Goal: Browse casually: Explore the website without a specific task or goal

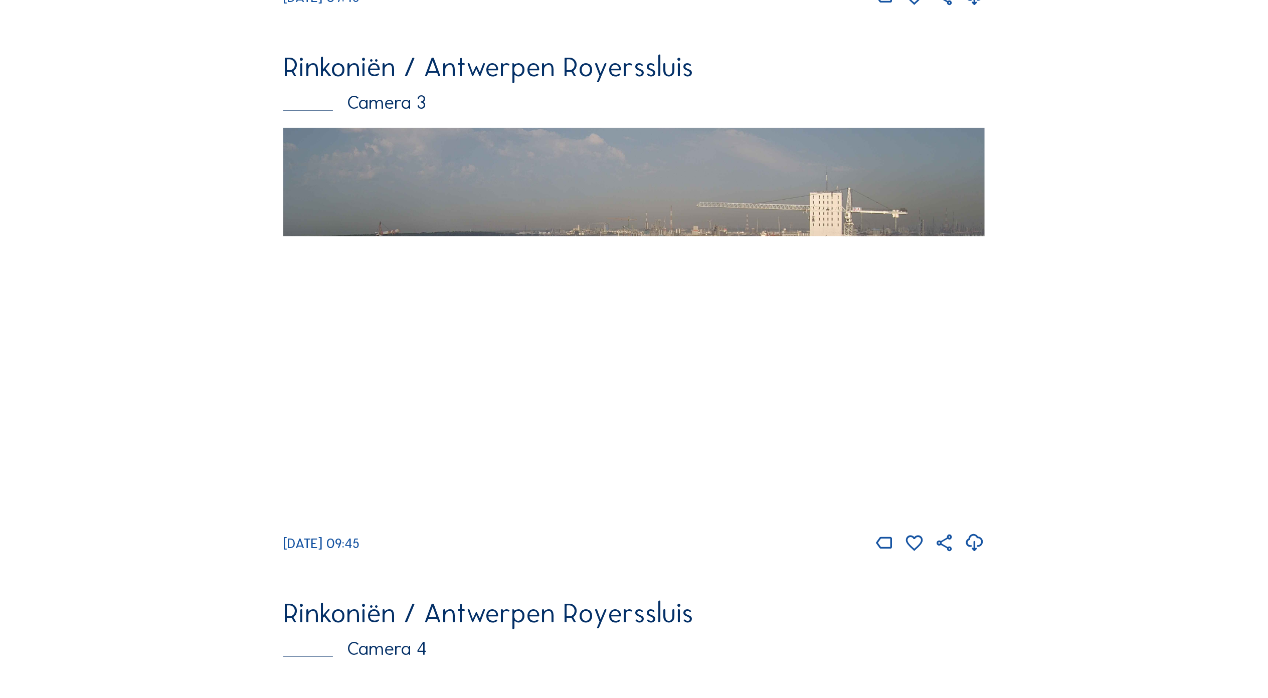
scroll to position [1203, 0]
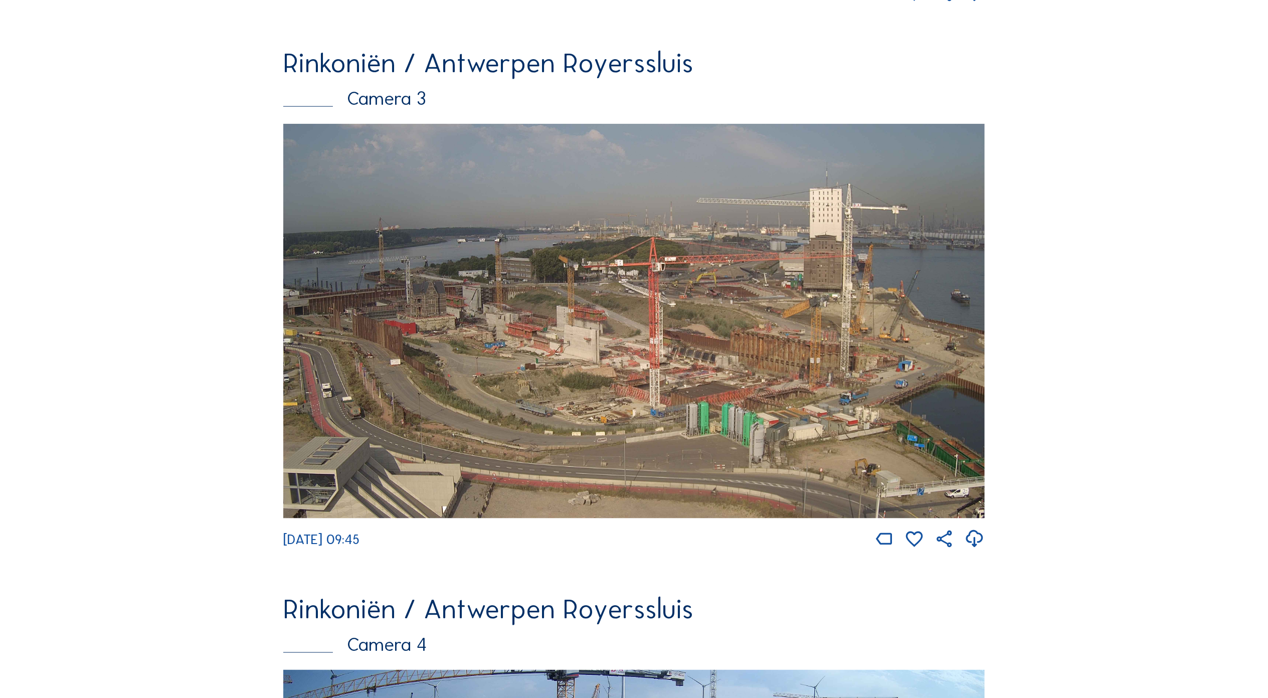
click at [747, 412] on img at bounding box center [633, 321] width 701 height 394
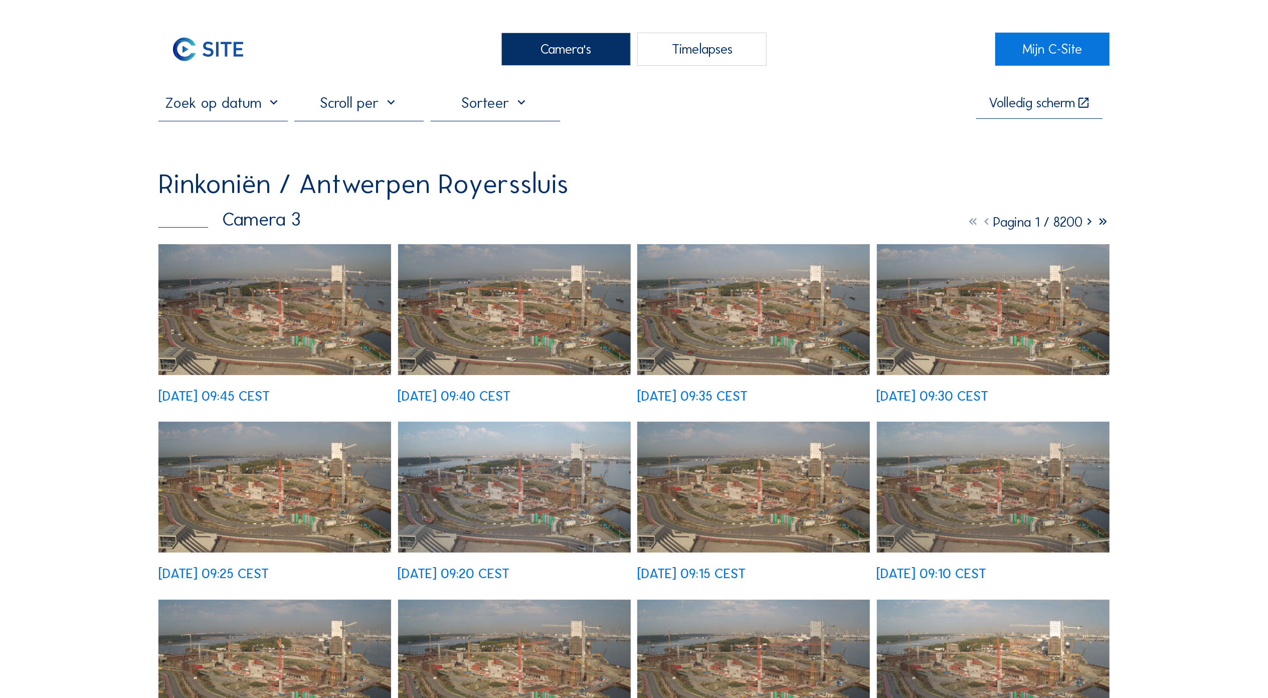
click at [509, 339] on img at bounding box center [514, 309] width 233 height 131
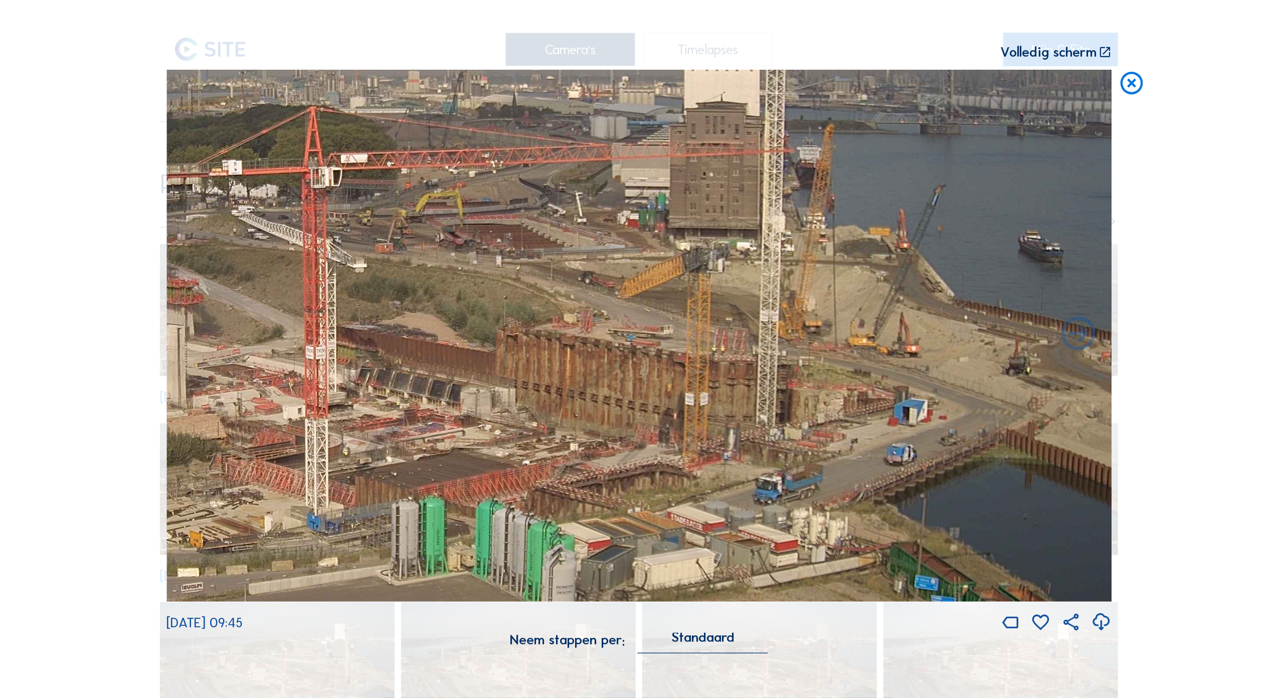
drag, startPoint x: 918, startPoint y: 389, endPoint x: 484, endPoint y: 418, distance: 435.0
click at [484, 418] on img at bounding box center [638, 335] width 945 height 531
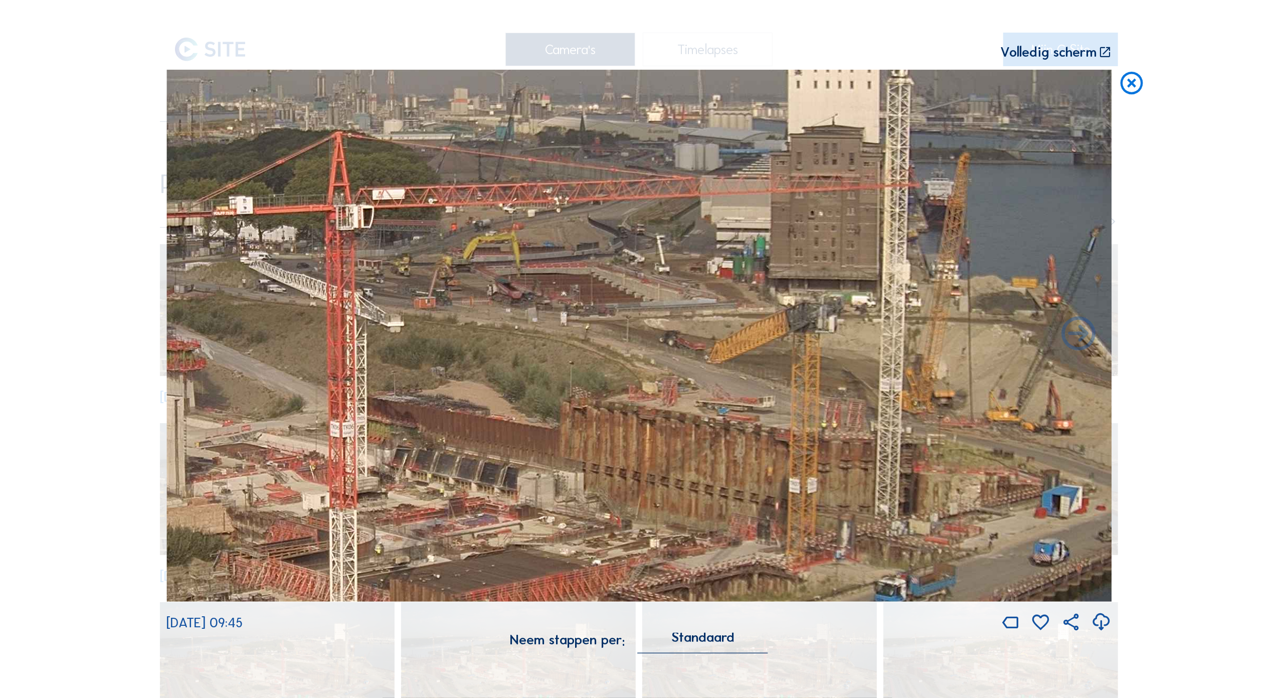
drag, startPoint x: 814, startPoint y: 428, endPoint x: 768, endPoint y: 492, distance: 79.4
click at [796, 516] on img at bounding box center [638, 335] width 945 height 531
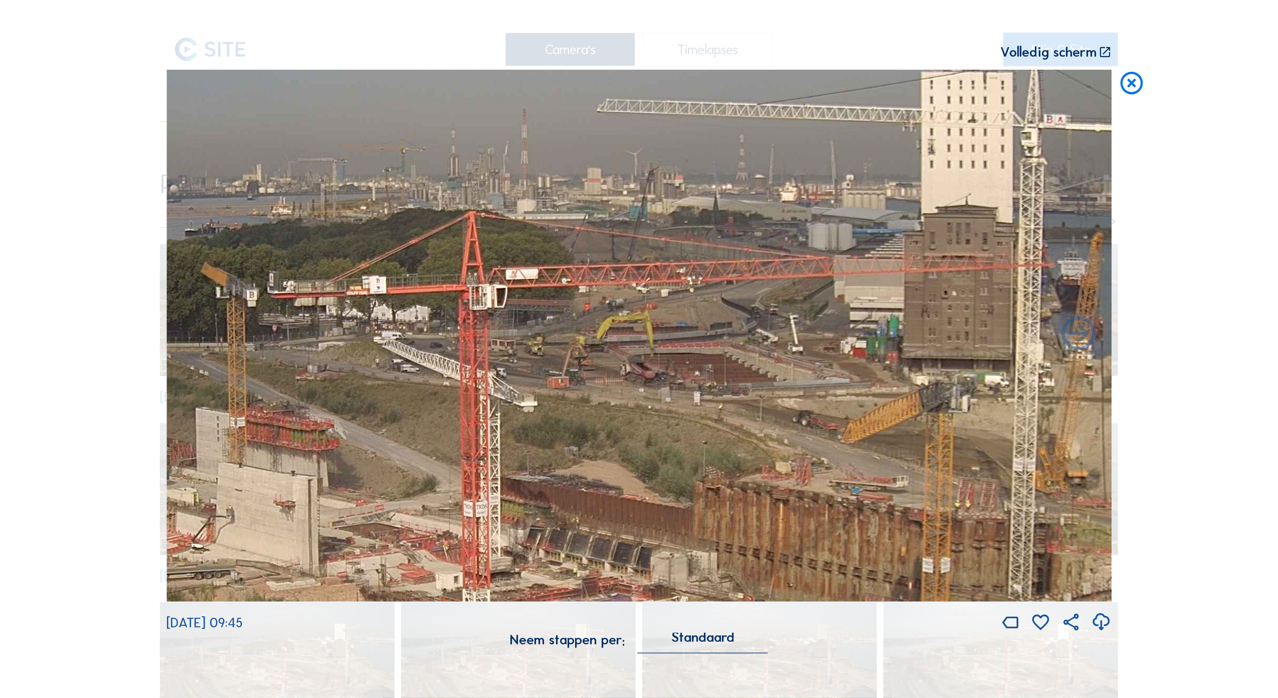
drag, startPoint x: 663, startPoint y: 389, endPoint x: 811, endPoint y: 468, distance: 167.9
click at [811, 468] on img at bounding box center [638, 335] width 945 height 531
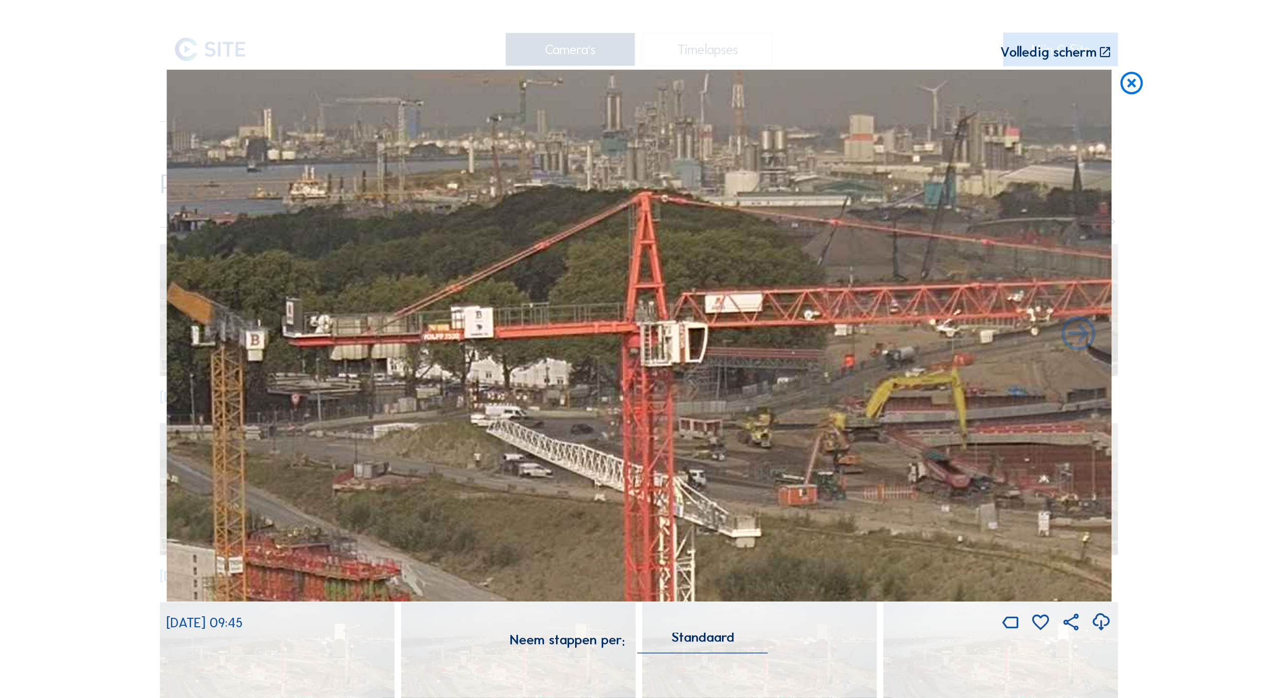
drag, startPoint x: 619, startPoint y: 366, endPoint x: 868, endPoint y: 476, distance: 271.8
click at [868, 476] on img at bounding box center [638, 335] width 945 height 531
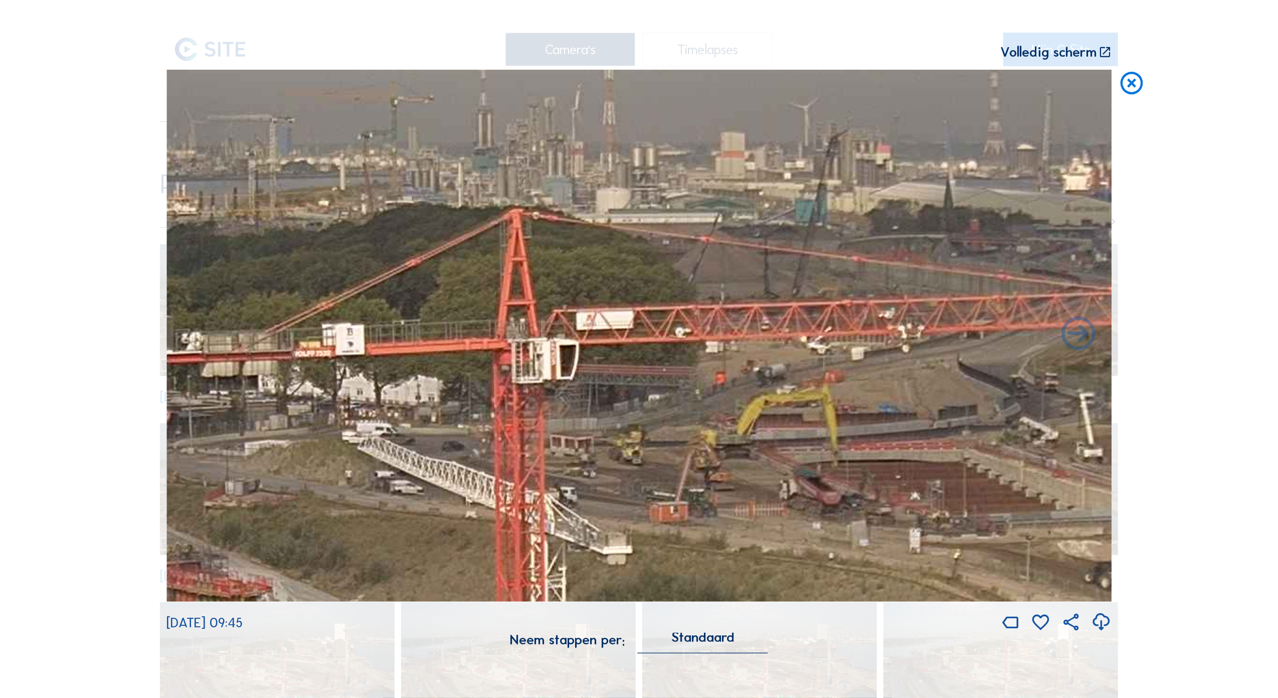
drag, startPoint x: 867, startPoint y: 411, endPoint x: 707, endPoint y: 432, distance: 161.7
click at [707, 432] on img at bounding box center [638, 335] width 945 height 531
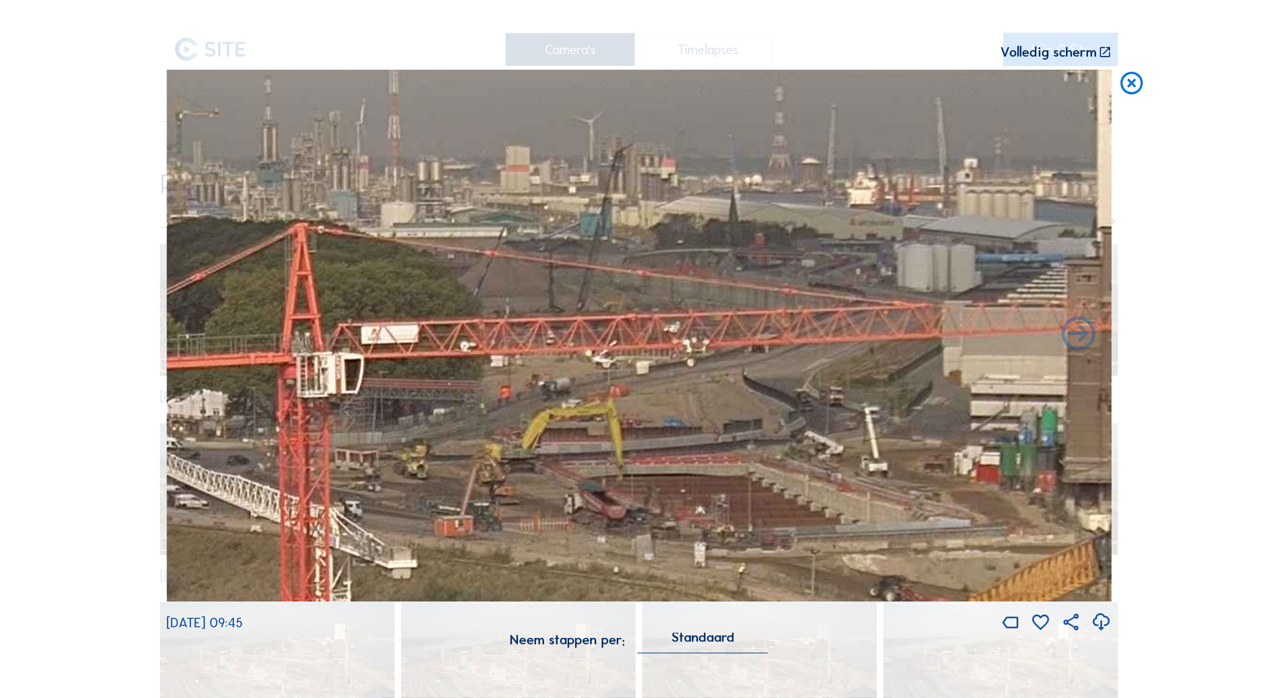
drag, startPoint x: 829, startPoint y: 428, endPoint x: 615, endPoint y: 440, distance: 213.9
click at [615, 440] on img at bounding box center [638, 335] width 945 height 531
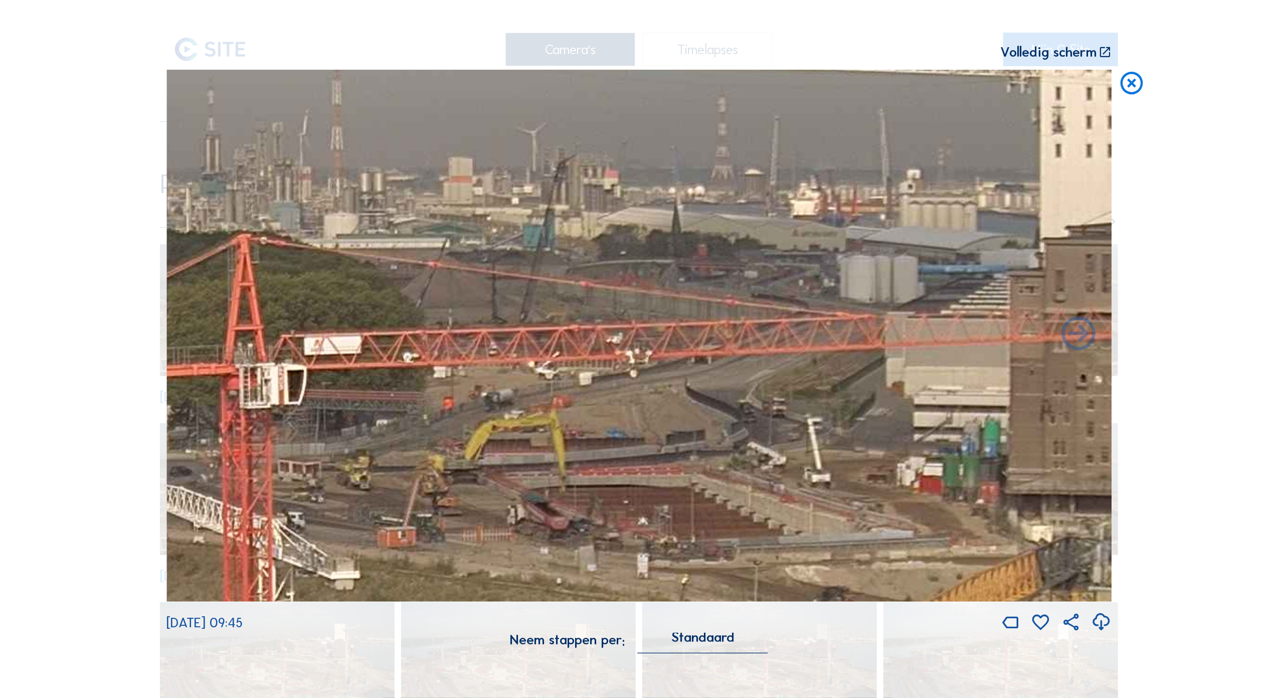
drag, startPoint x: 798, startPoint y: 422, endPoint x: 754, endPoint y: 435, distance: 45.5
click at [754, 435] on img at bounding box center [638, 335] width 945 height 531
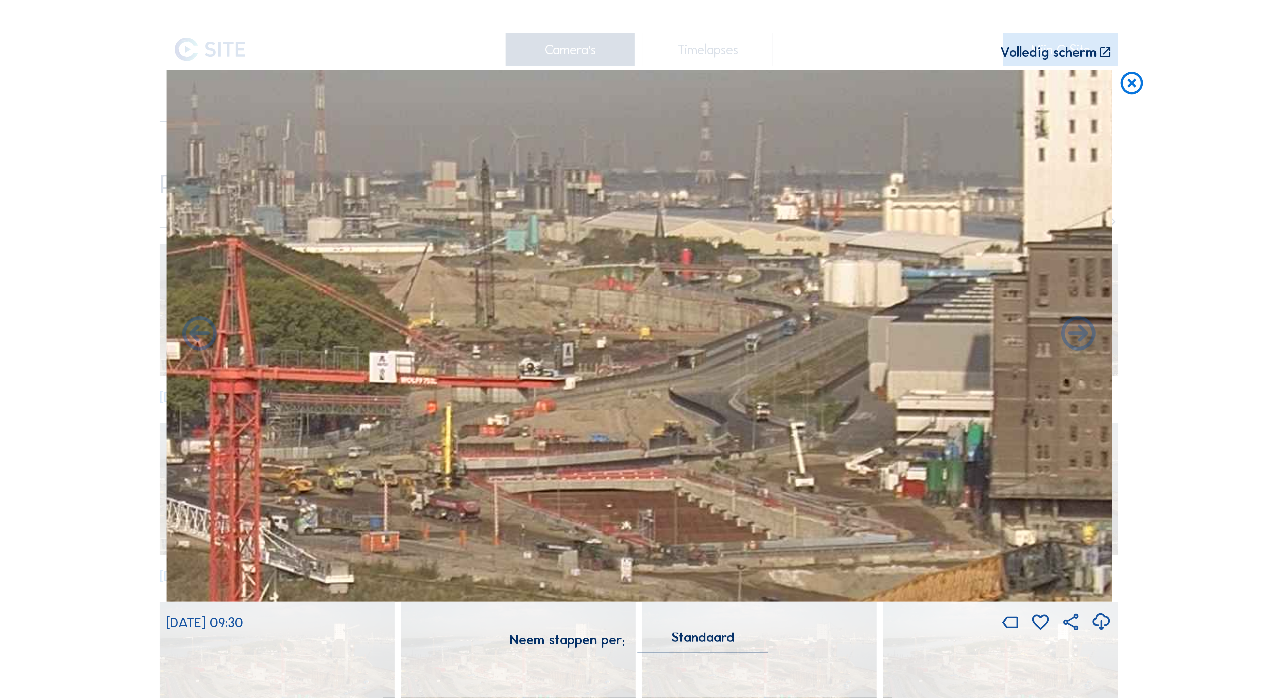
click at [1197, 428] on div "Scroll om door de tijd te reizen | Druk op de 'Alt'-knop + scroll om te Zoomen …" at bounding box center [639, 349] width 1278 height 698
click at [1135, 83] on icon at bounding box center [1131, 84] width 27 height 28
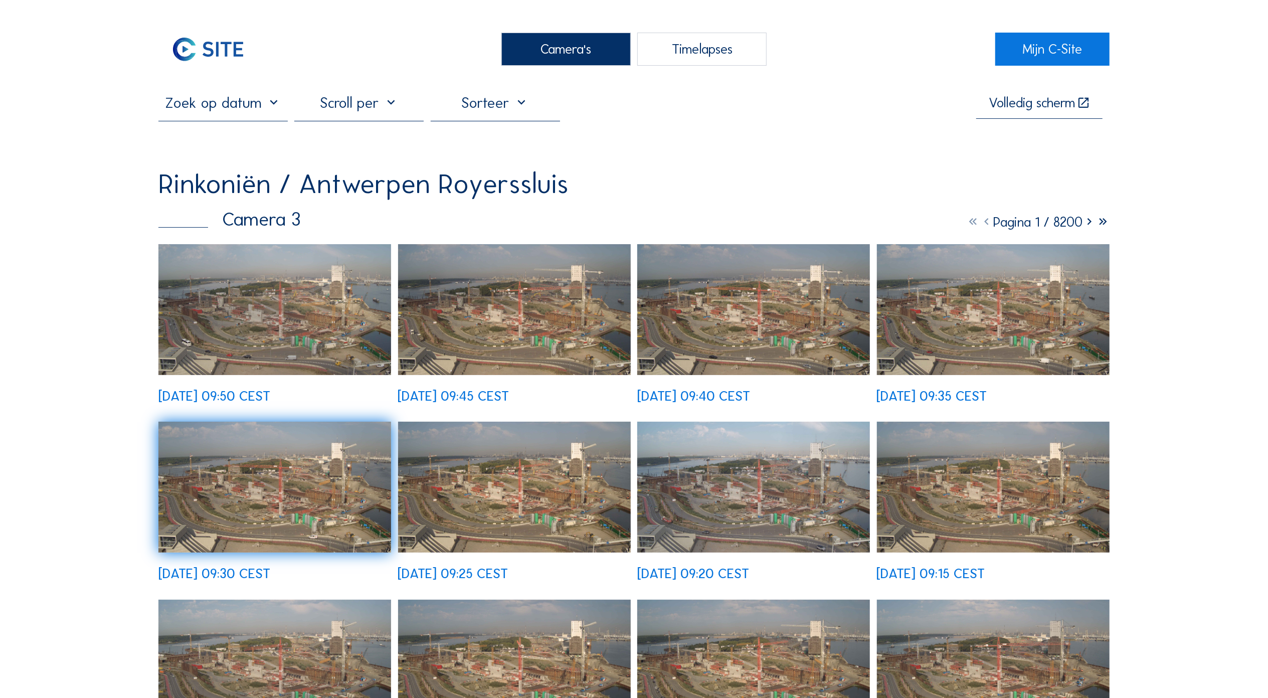
click at [559, 47] on div "Camera's" at bounding box center [565, 50] width 129 height 34
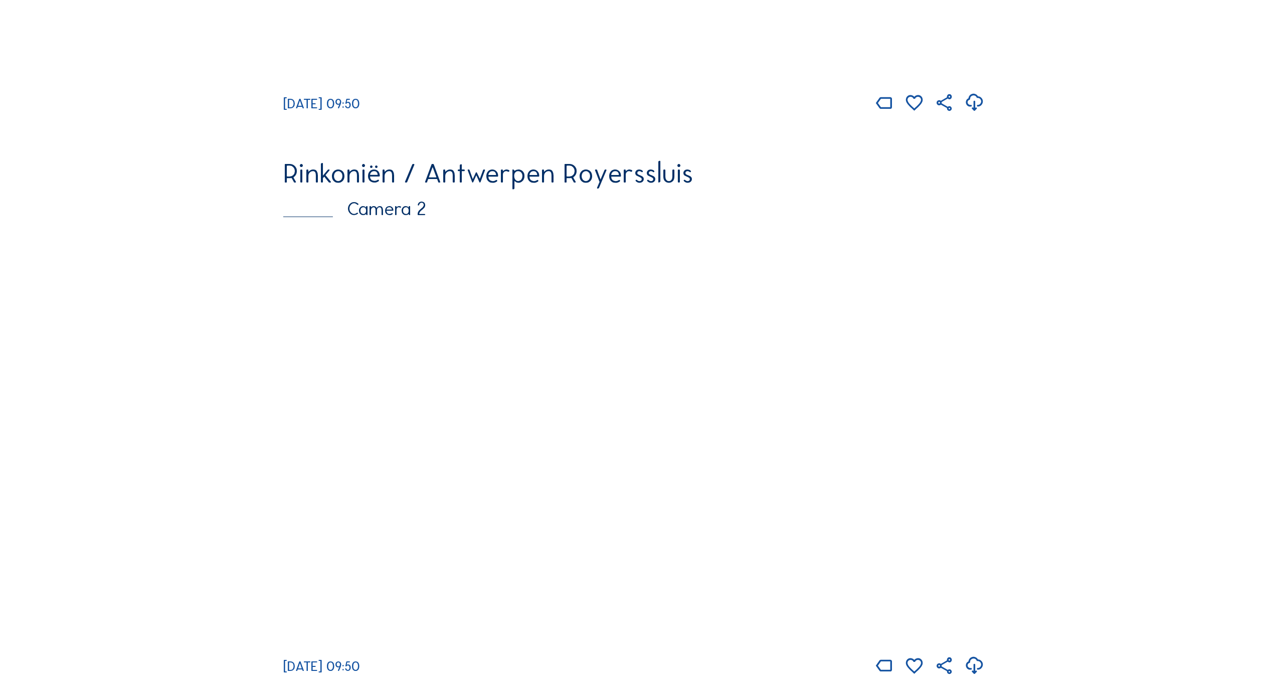
scroll to position [534, 0]
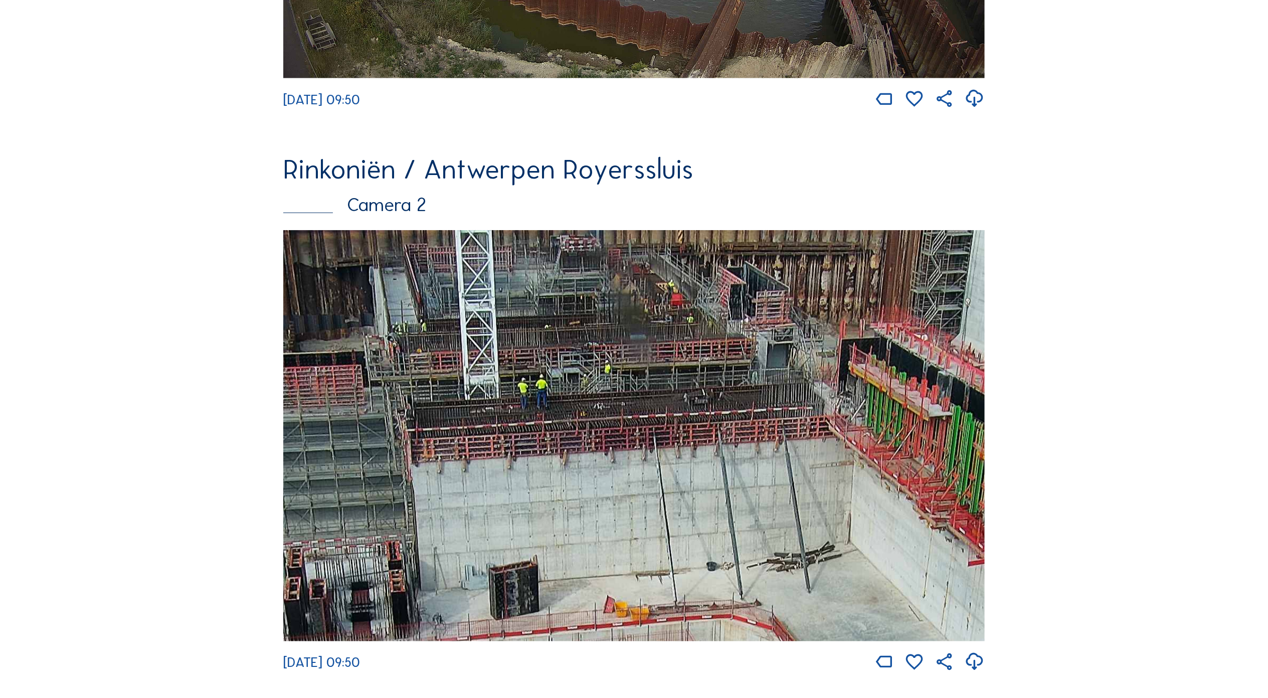
drag, startPoint x: 619, startPoint y: 335, endPoint x: 654, endPoint y: 482, distance: 150.8
click at [654, 482] on img at bounding box center [633, 435] width 701 height 411
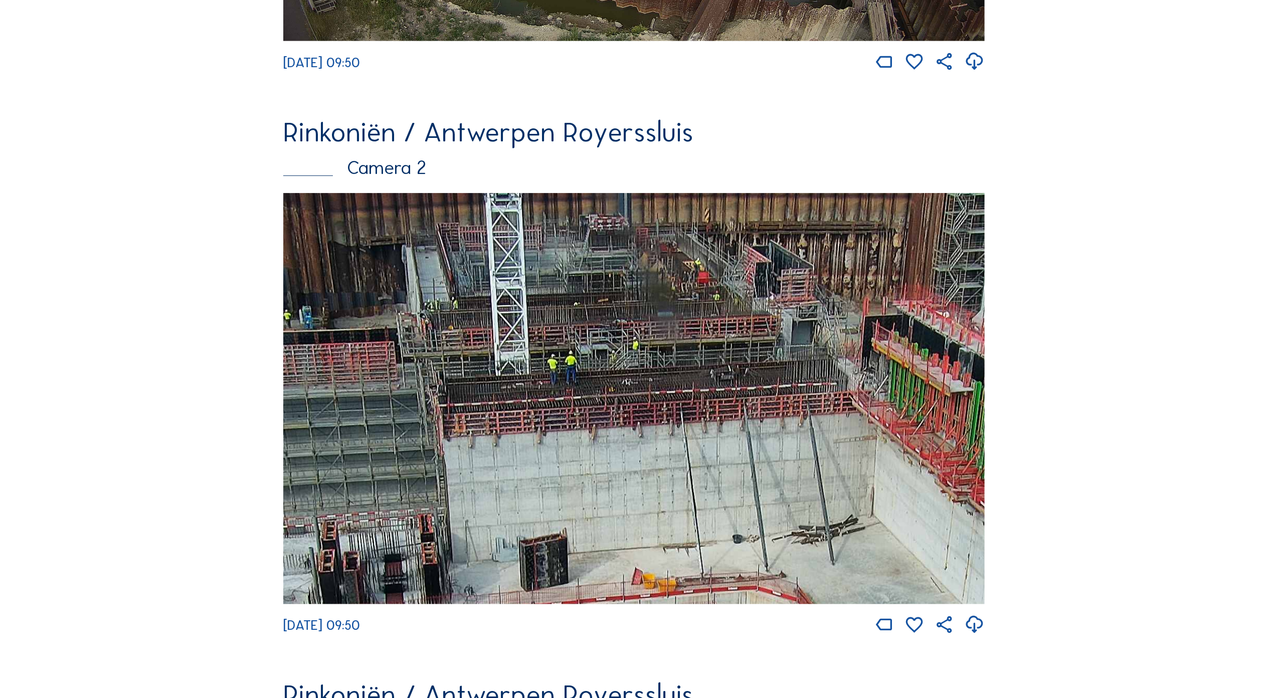
scroll to position [601, 0]
